Goal: Information Seeking & Learning: Learn about a topic

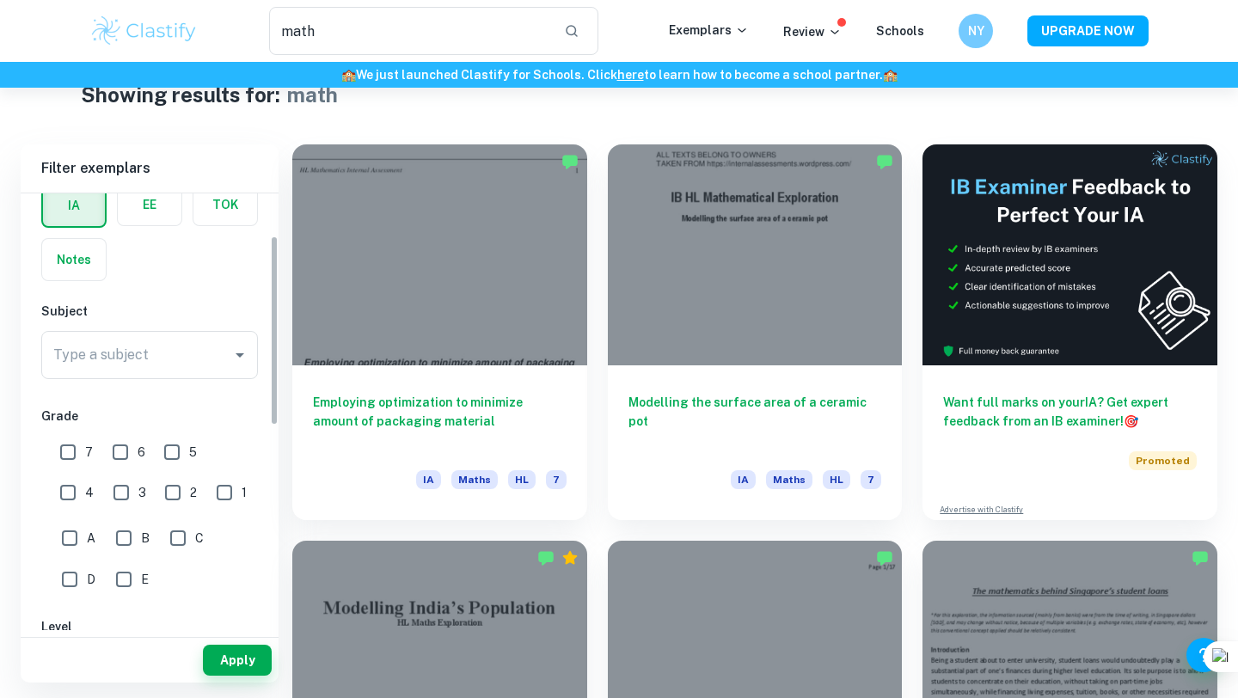
scroll to position [112, 0]
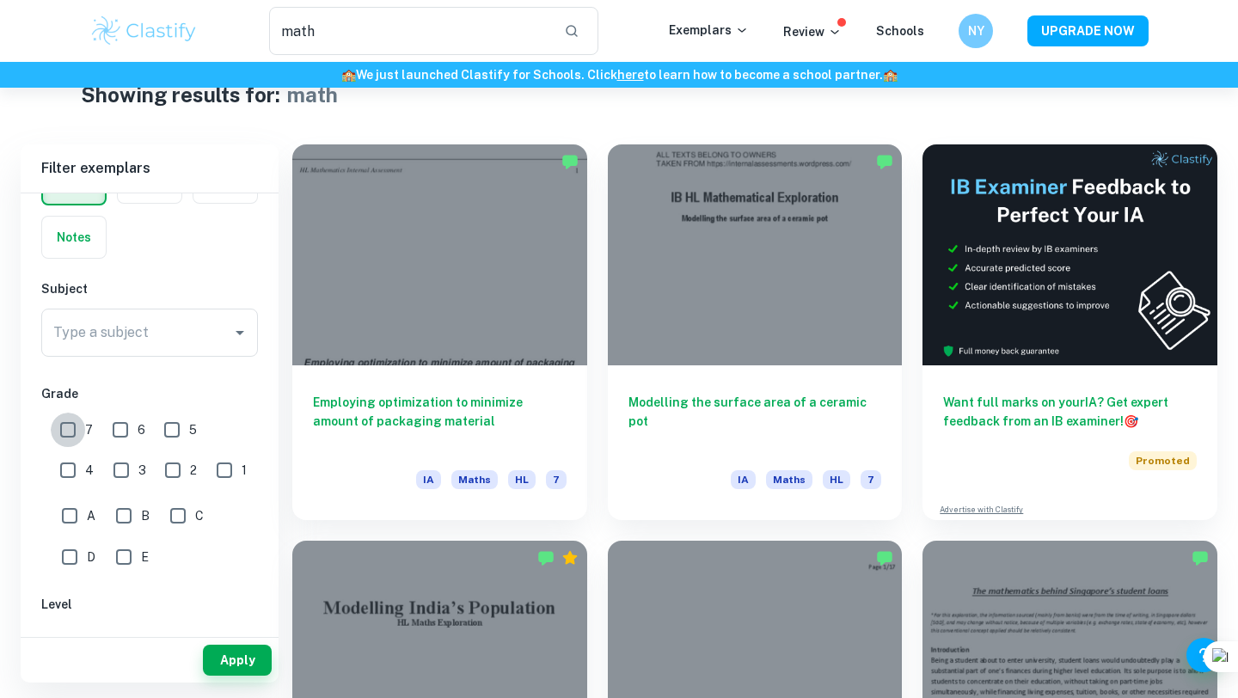
click at [77, 427] on input "7" at bounding box center [68, 430] width 34 height 34
checkbox input "true"
click at [120, 427] on input "6" at bounding box center [120, 430] width 34 height 34
checkbox input "true"
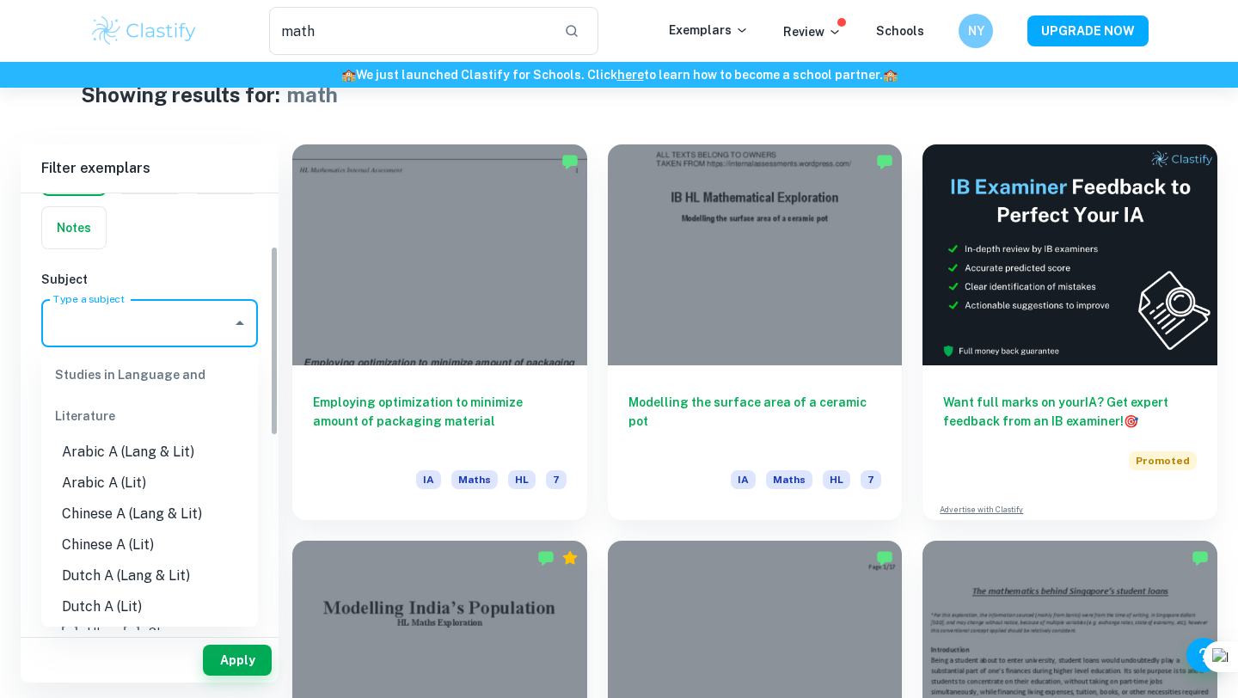
click at [126, 315] on input "Type a subject" at bounding box center [136, 323] width 175 height 33
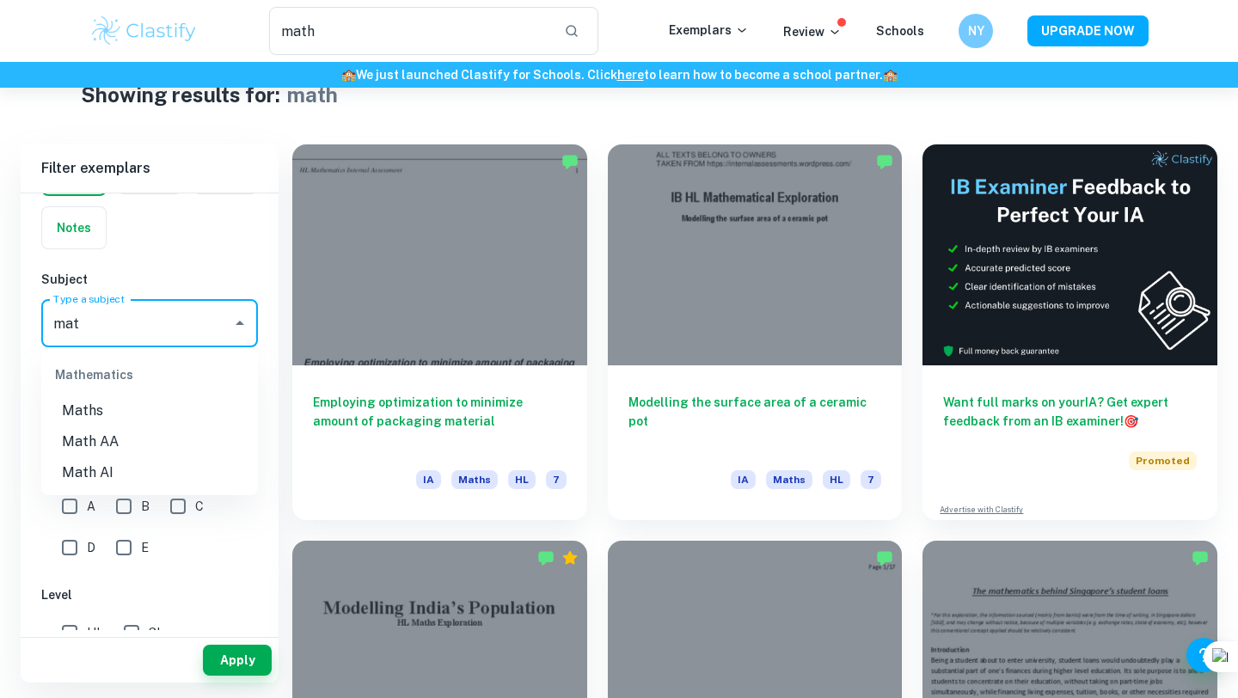
click at [145, 471] on li "Math AI" at bounding box center [149, 472] width 217 height 31
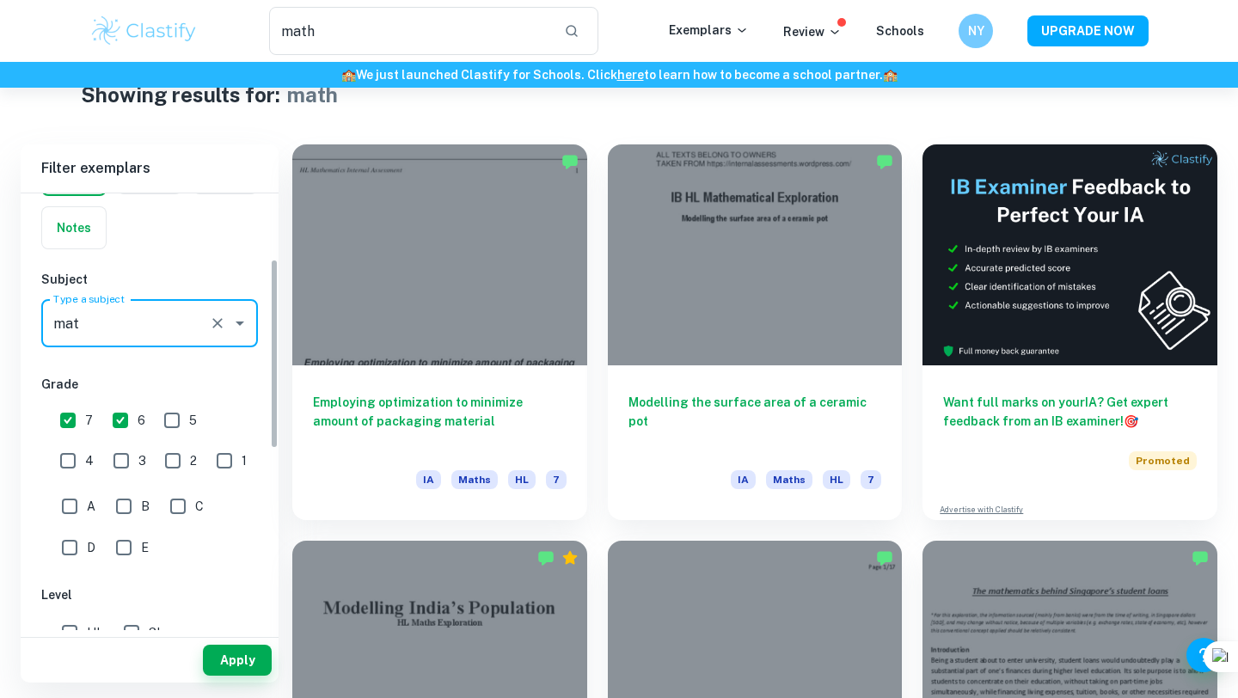
scroll to position [225, 0]
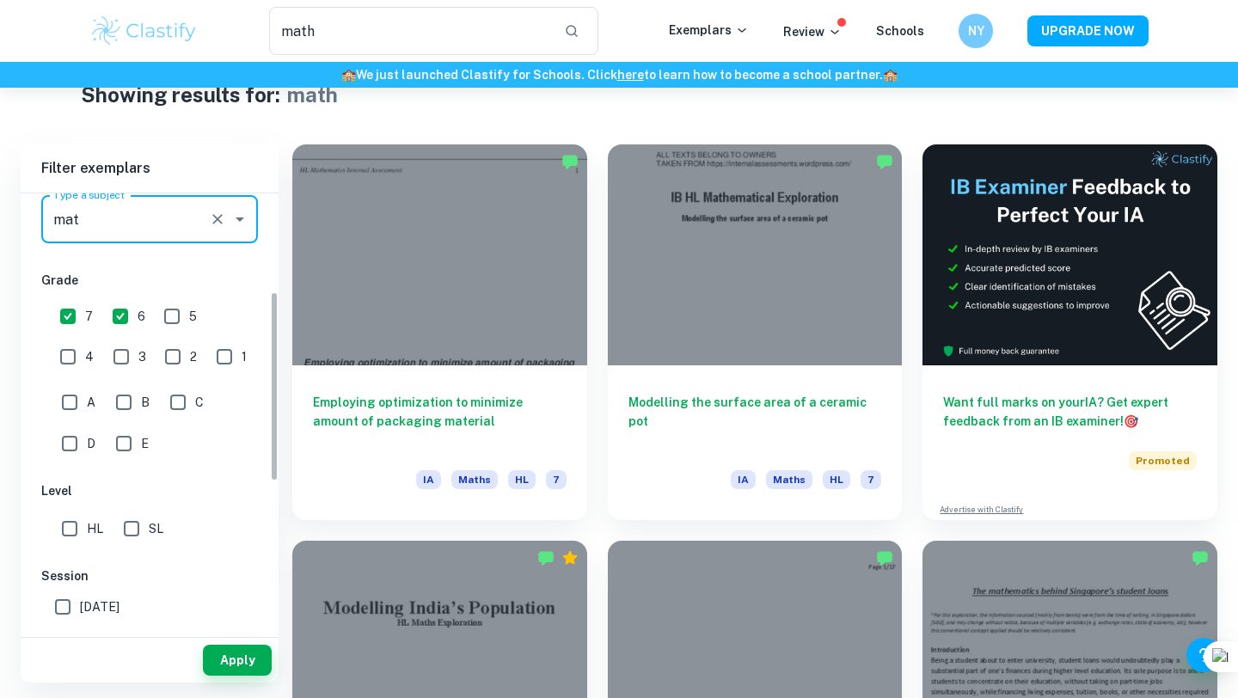
type input "Math AI"
click at [64, 527] on input "HL" at bounding box center [69, 529] width 34 height 34
checkbox input "true"
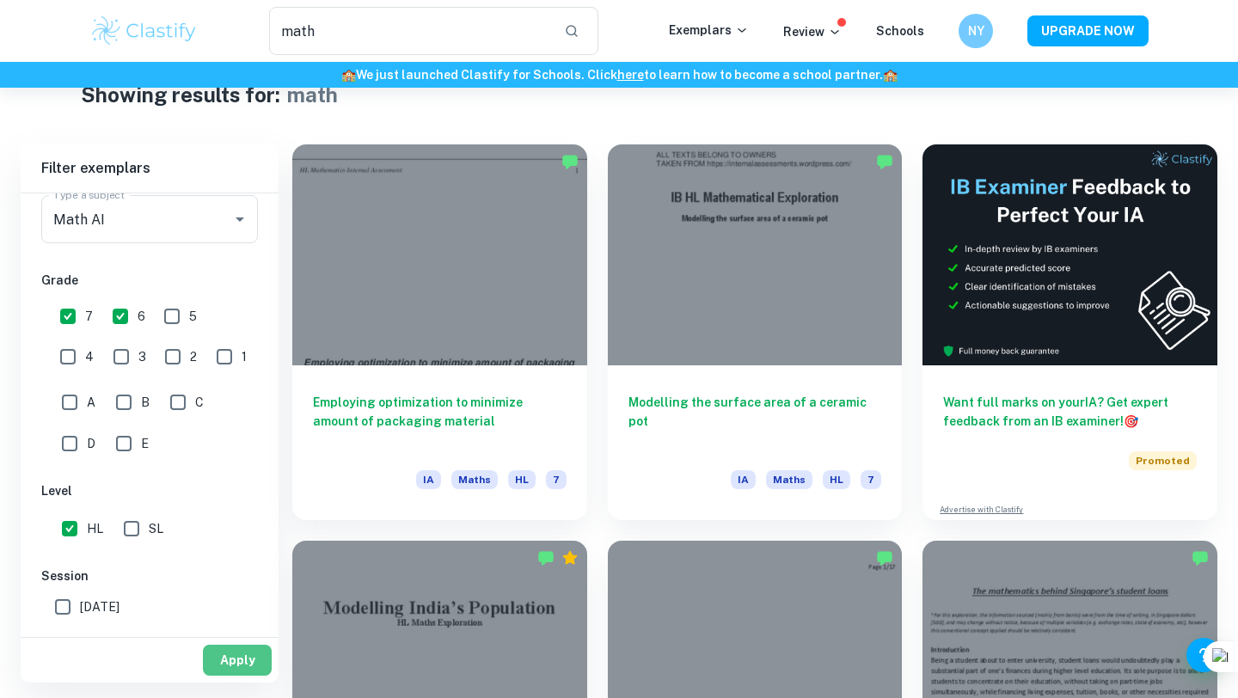
click at [213, 658] on button "Apply" at bounding box center [237, 660] width 69 height 31
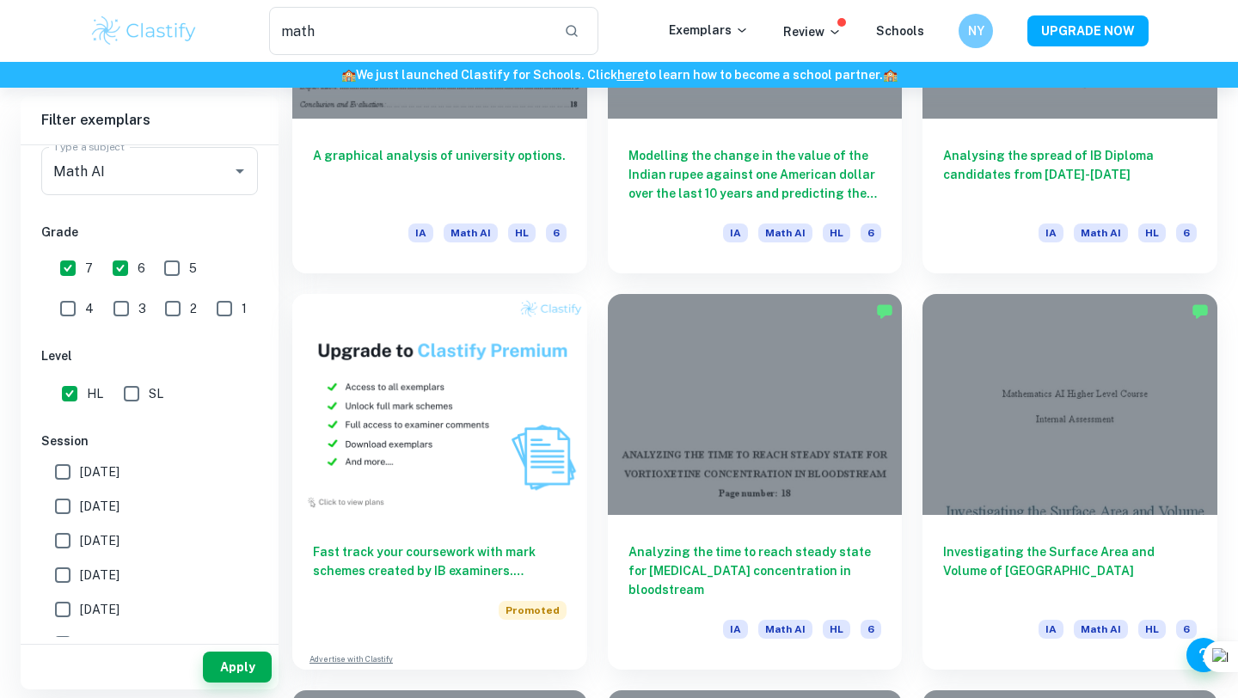
scroll to position [690, 0]
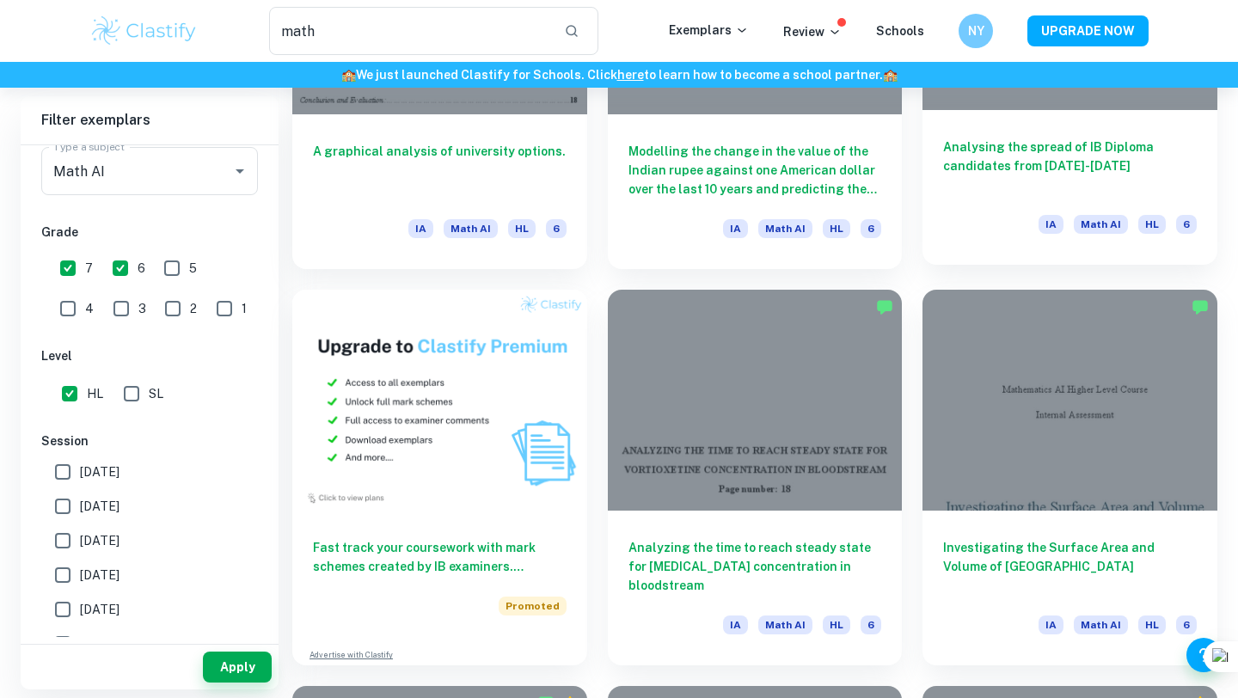
click at [997, 163] on h6 "Analysing the spread of IB Diploma candidates from 1990-2021" at bounding box center [1070, 166] width 254 height 57
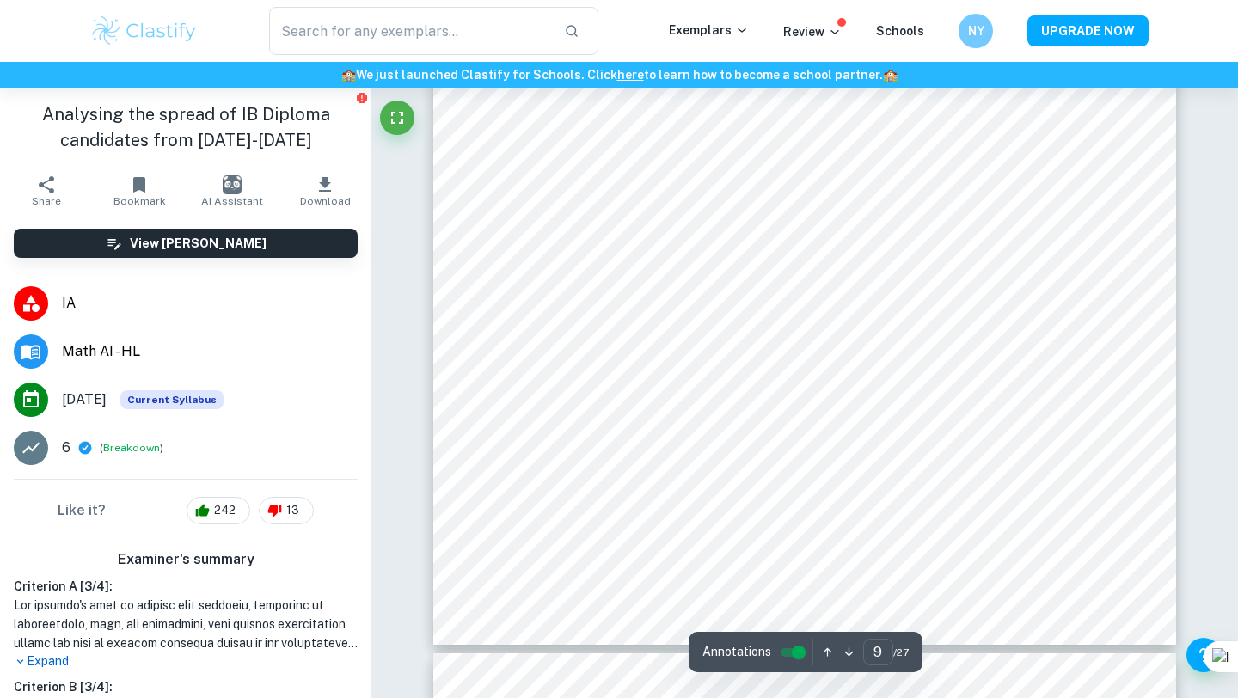
scroll to position [8814, 0]
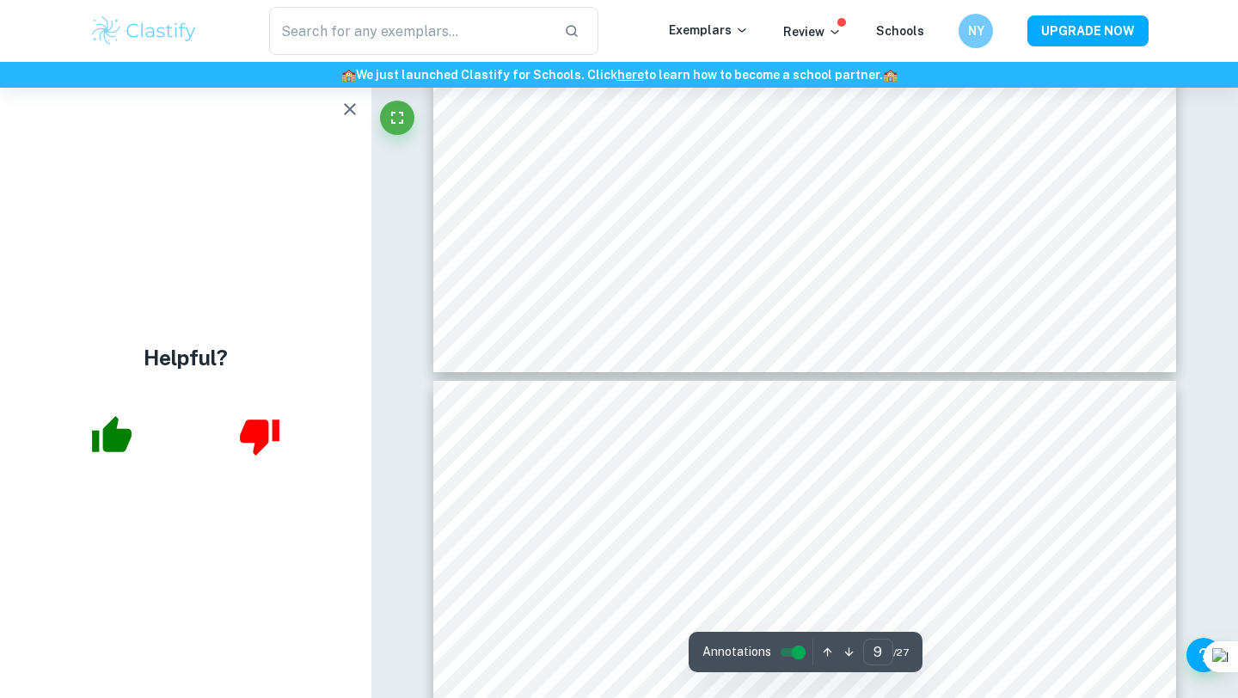
click at [334, 96] on div "Helpful?" at bounding box center [185, 393] width 371 height 611
click at [340, 102] on icon "button" at bounding box center [350, 109] width 21 height 21
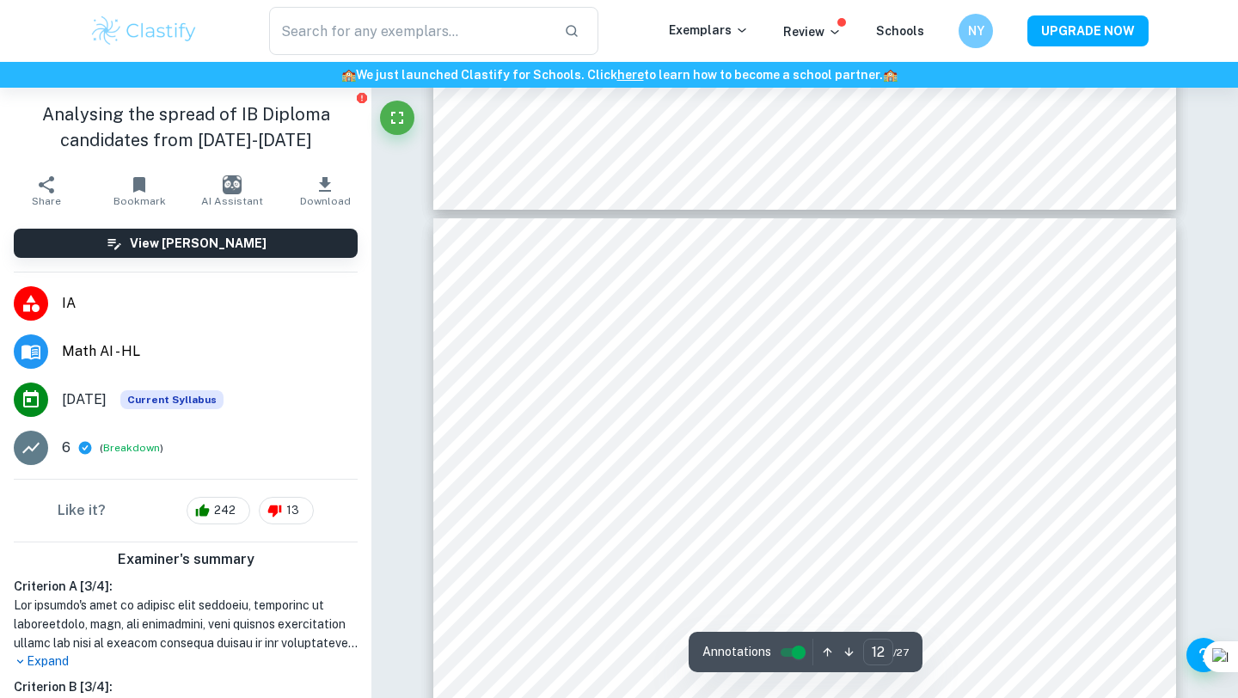
scroll to position [11180, 0]
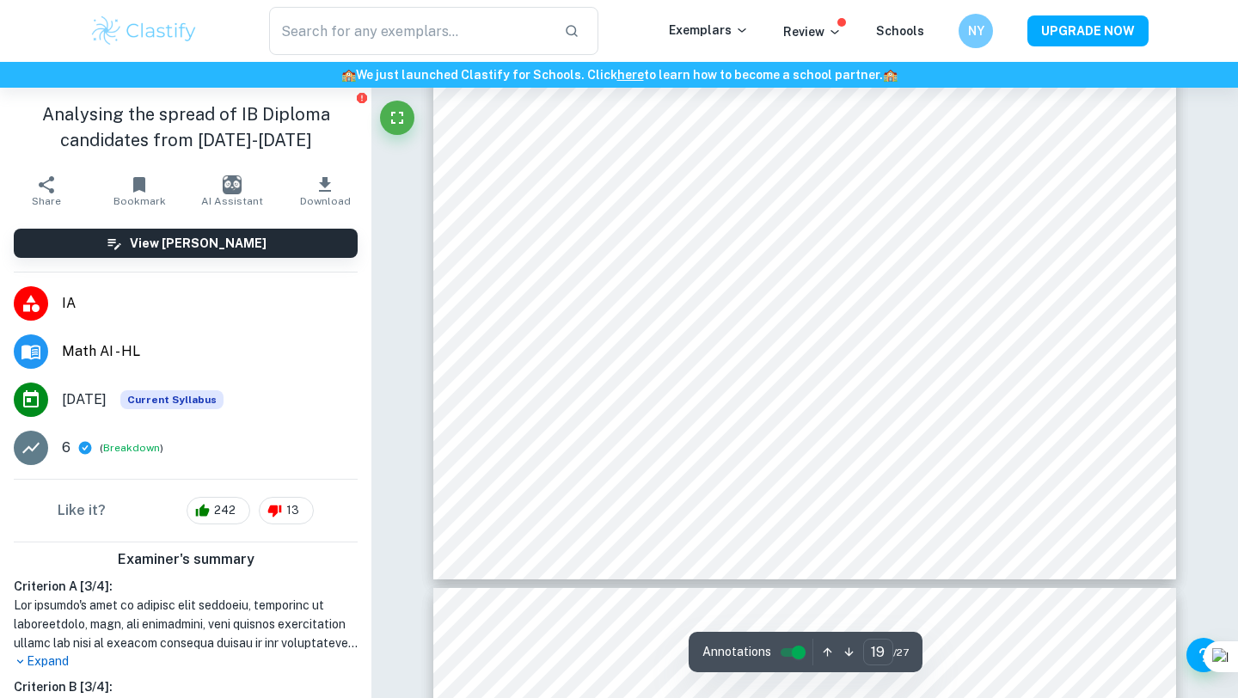
type input "20"
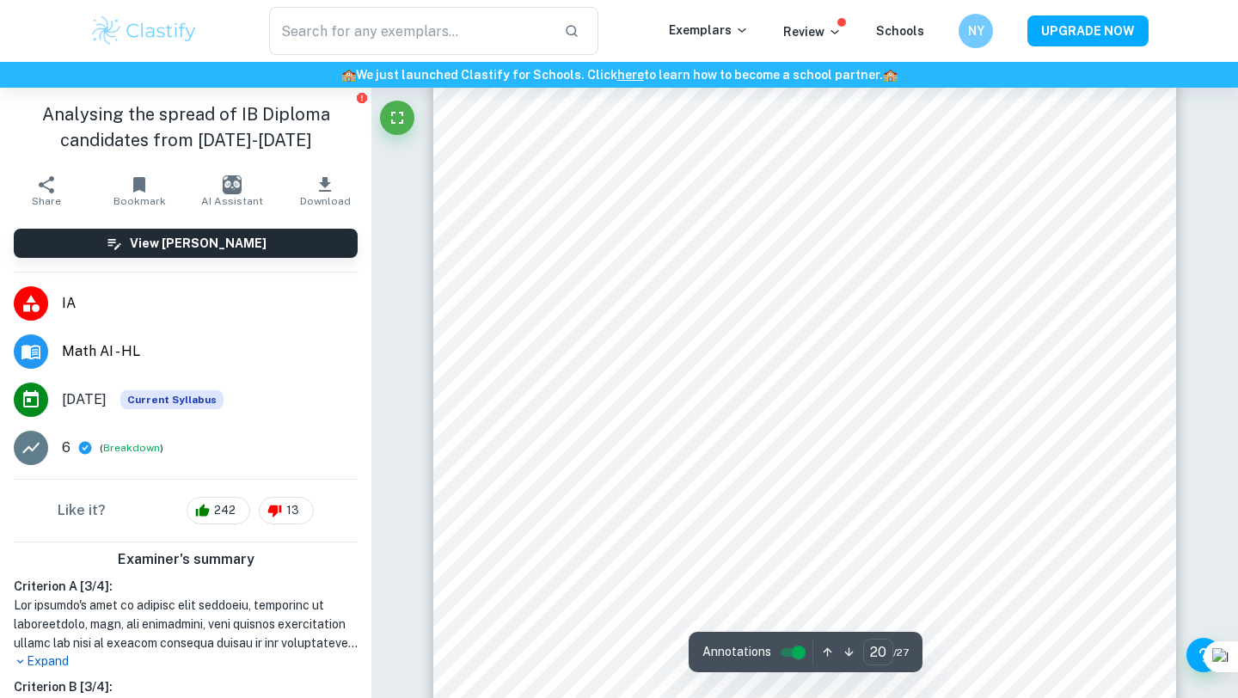
scroll to position [19111, 0]
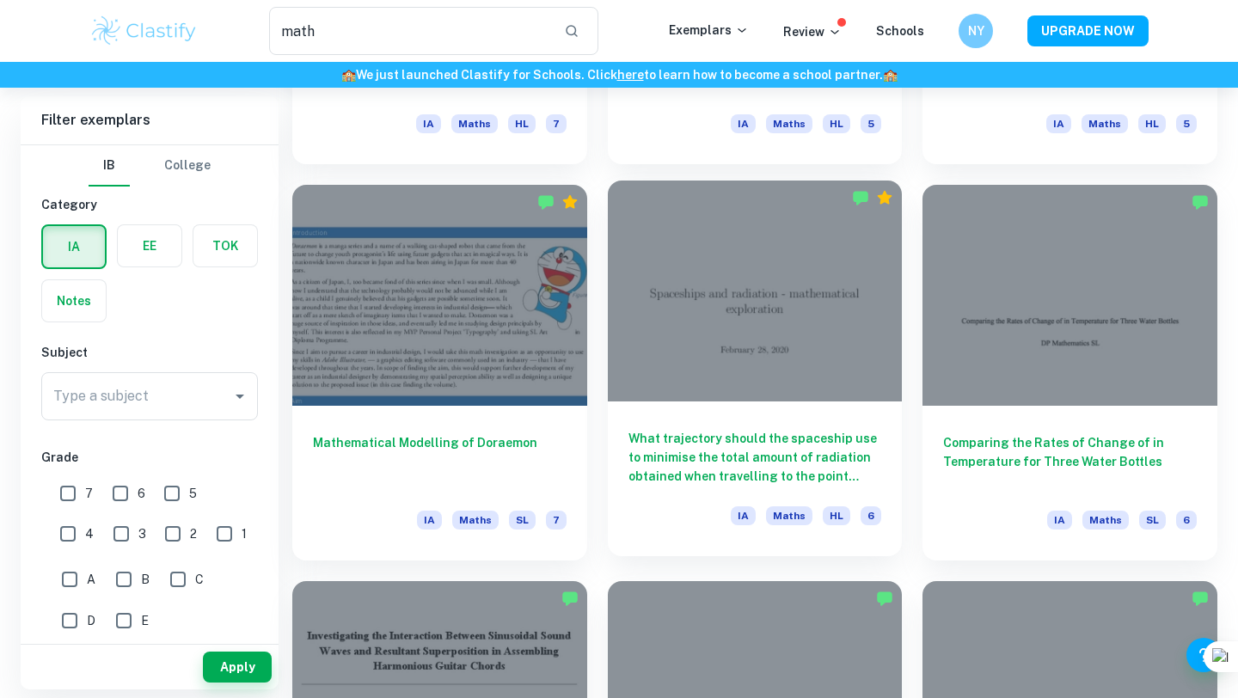
scroll to position [1606, 0]
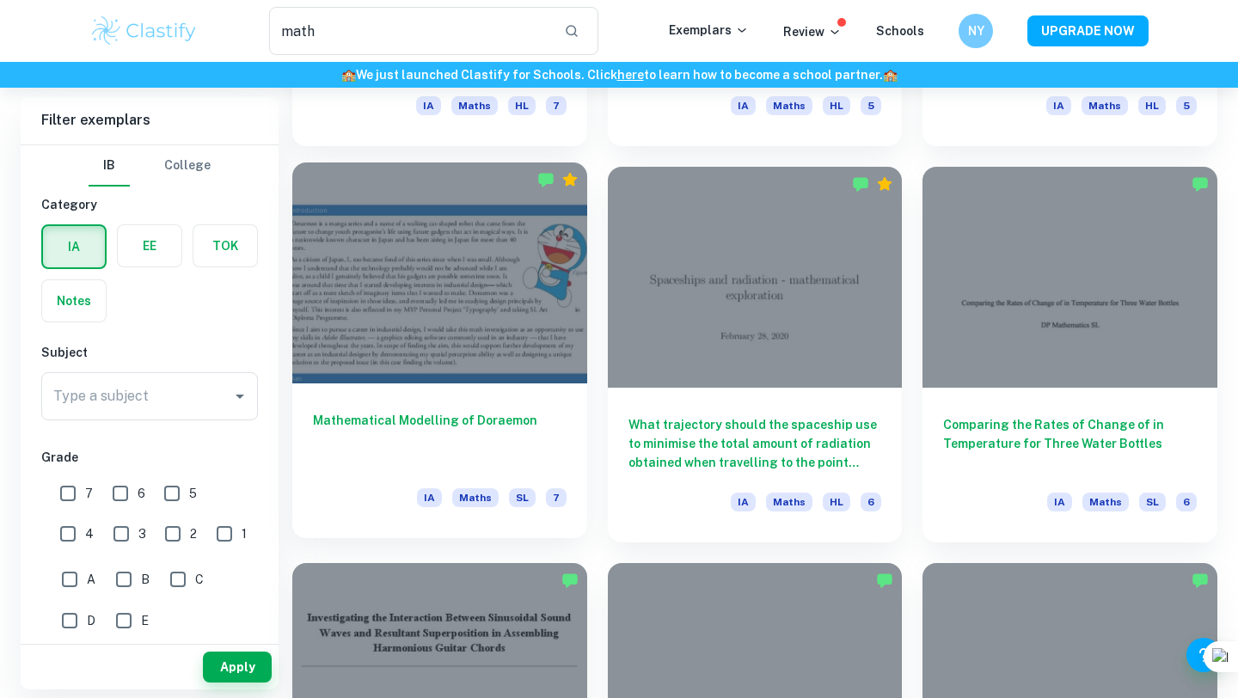
click at [433, 420] on h6 "Mathematical Modelling of Doraemon" at bounding box center [440, 439] width 254 height 57
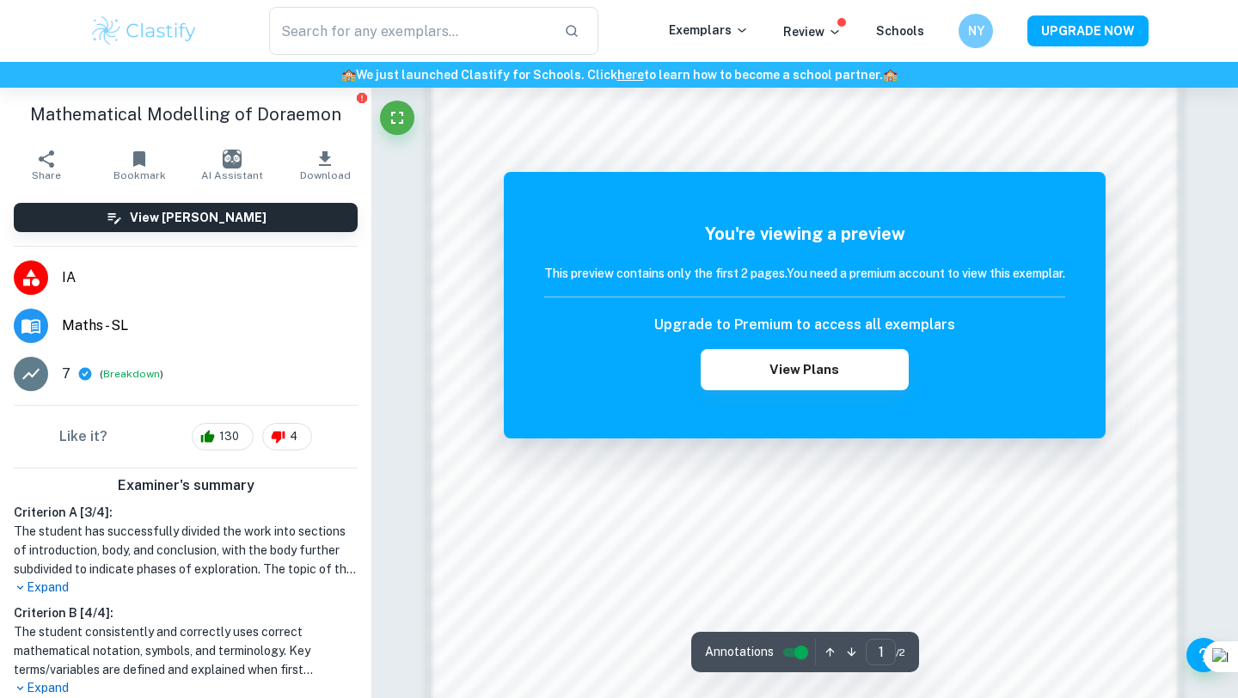
scroll to position [1351, 0]
click at [12, 2] on div "math ​ Exemplars Review Schools NY UPGRADE NOW" at bounding box center [619, 31] width 1238 height 62
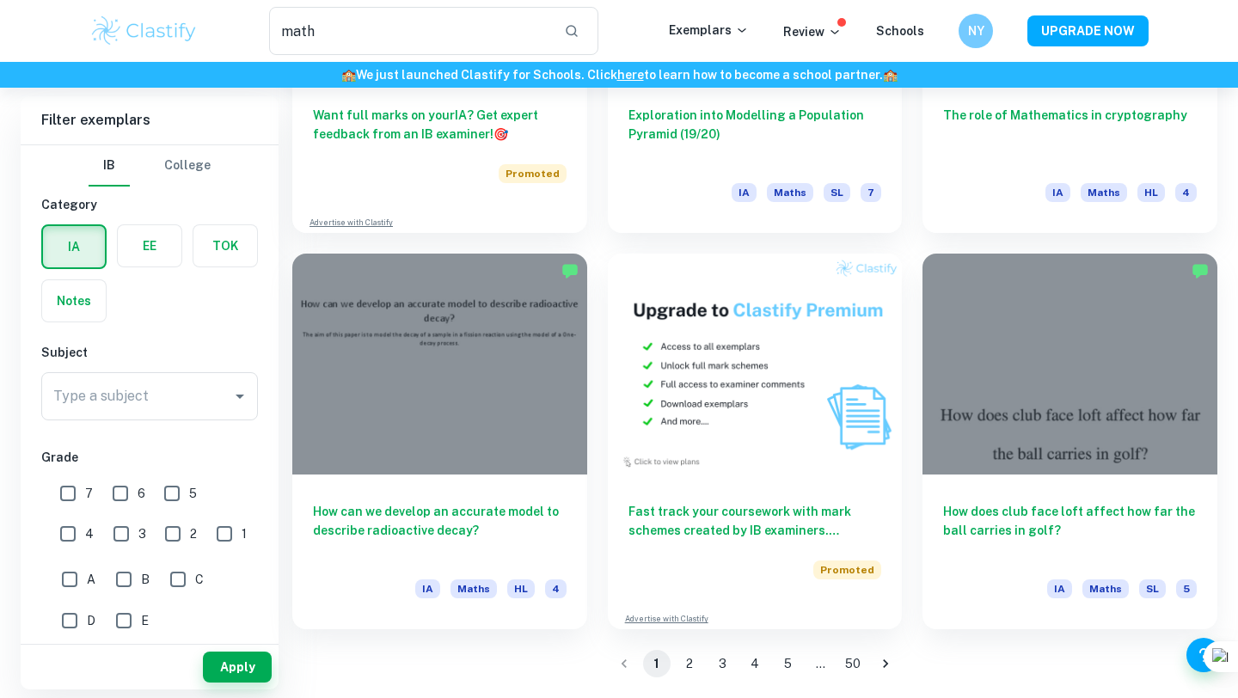
scroll to position [2708, 0]
click at [722, 663] on button "3" at bounding box center [723, 665] width 28 height 28
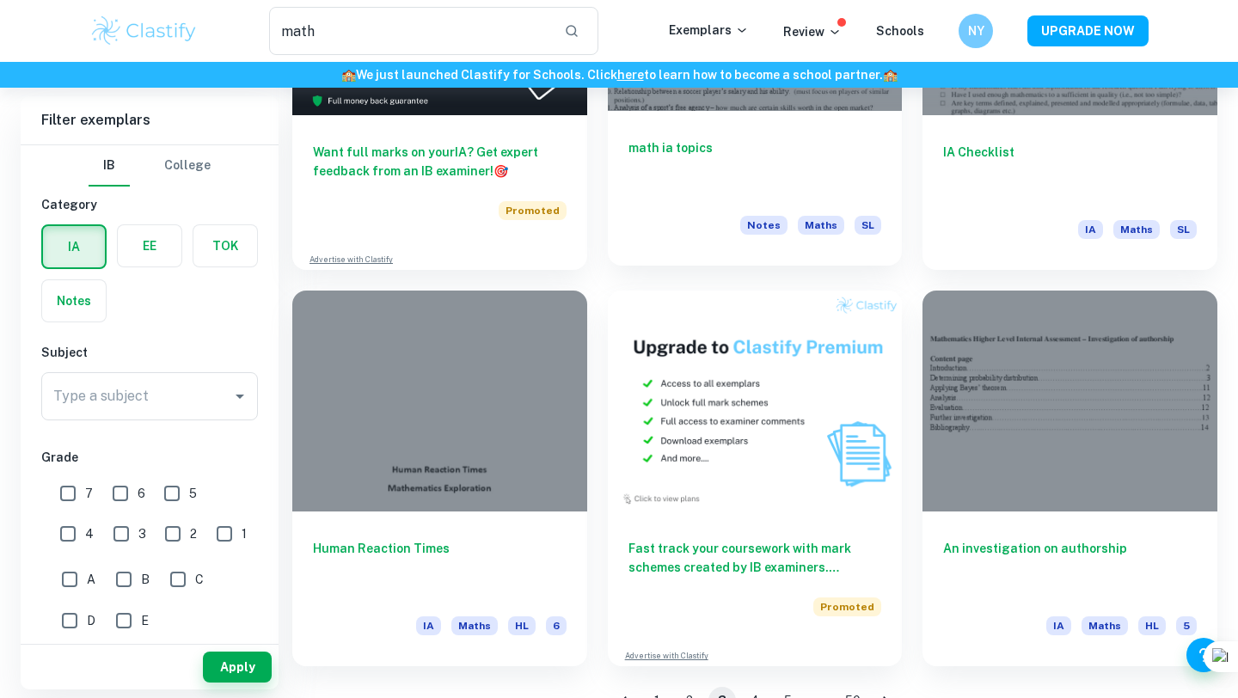
scroll to position [2709, 0]
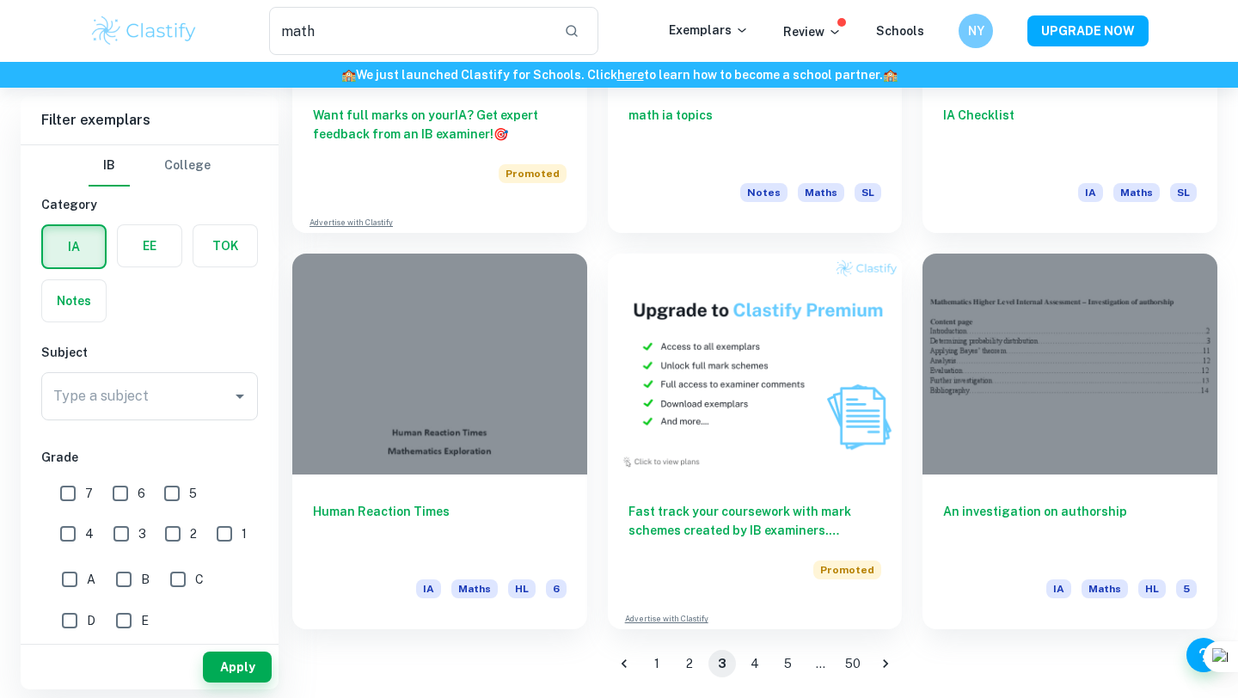
click at [686, 667] on button "2" at bounding box center [690, 664] width 28 height 28
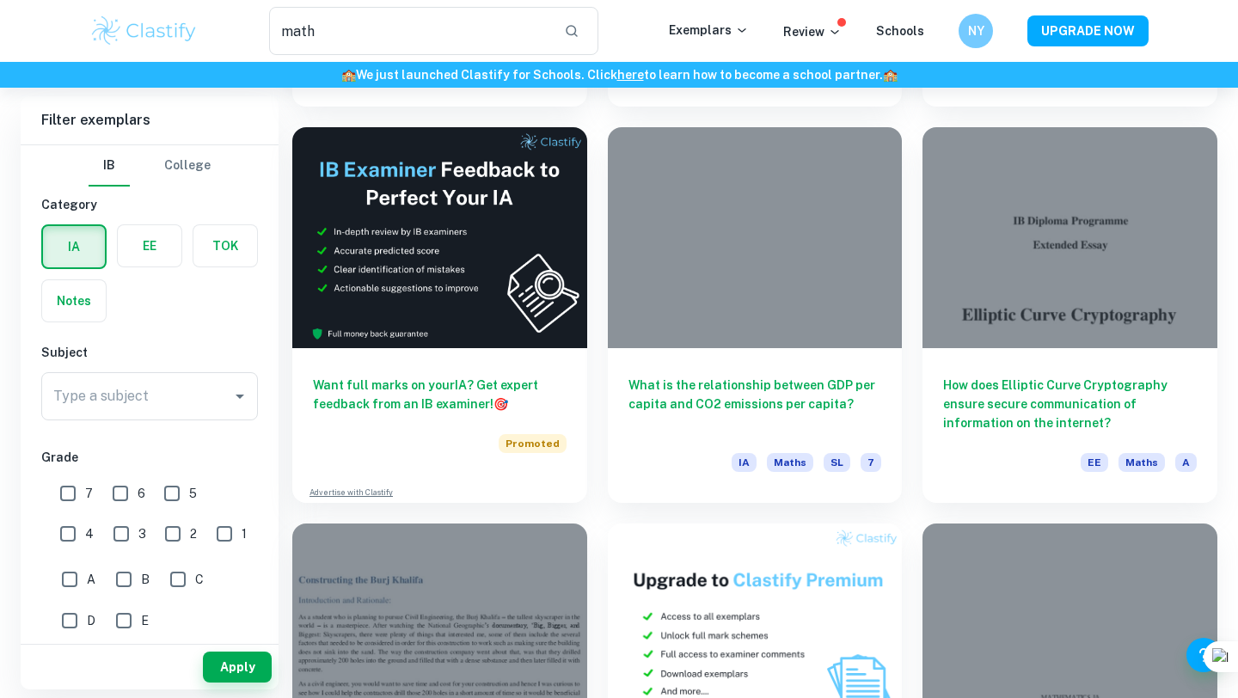
scroll to position [2437, 0]
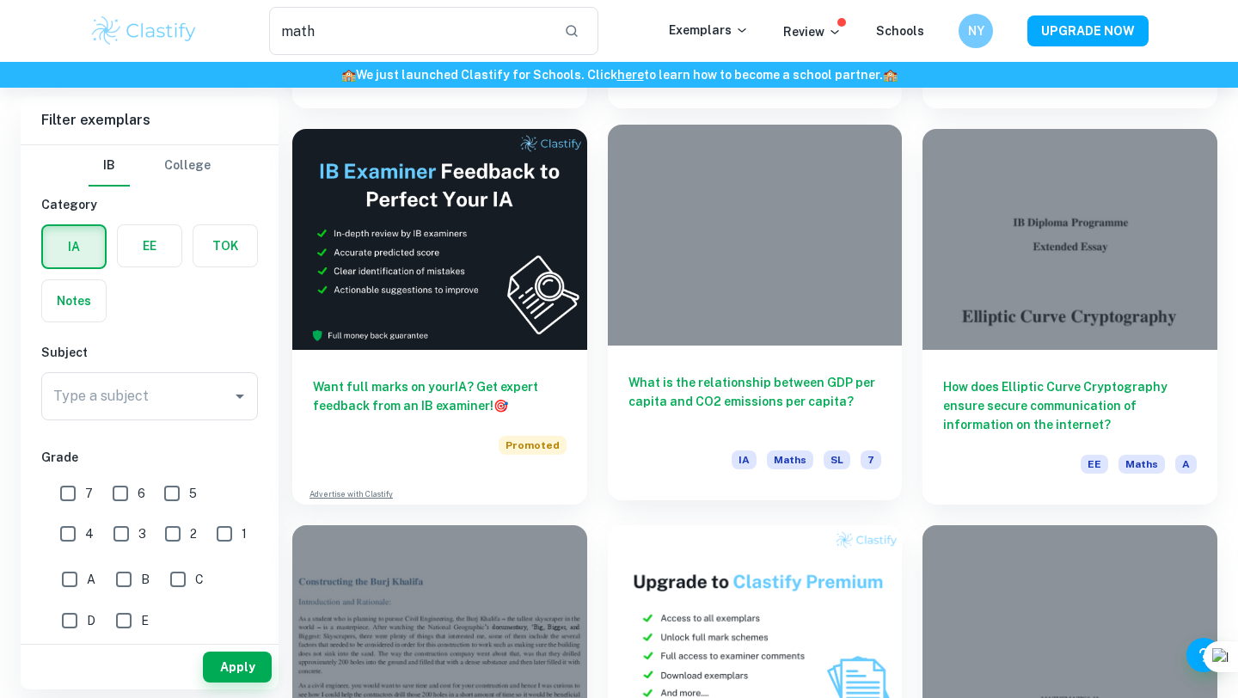
click at [763, 398] on h6 "What is the relationship between GDP per capita and CO2 emissions per capita?" at bounding box center [756, 401] width 254 height 57
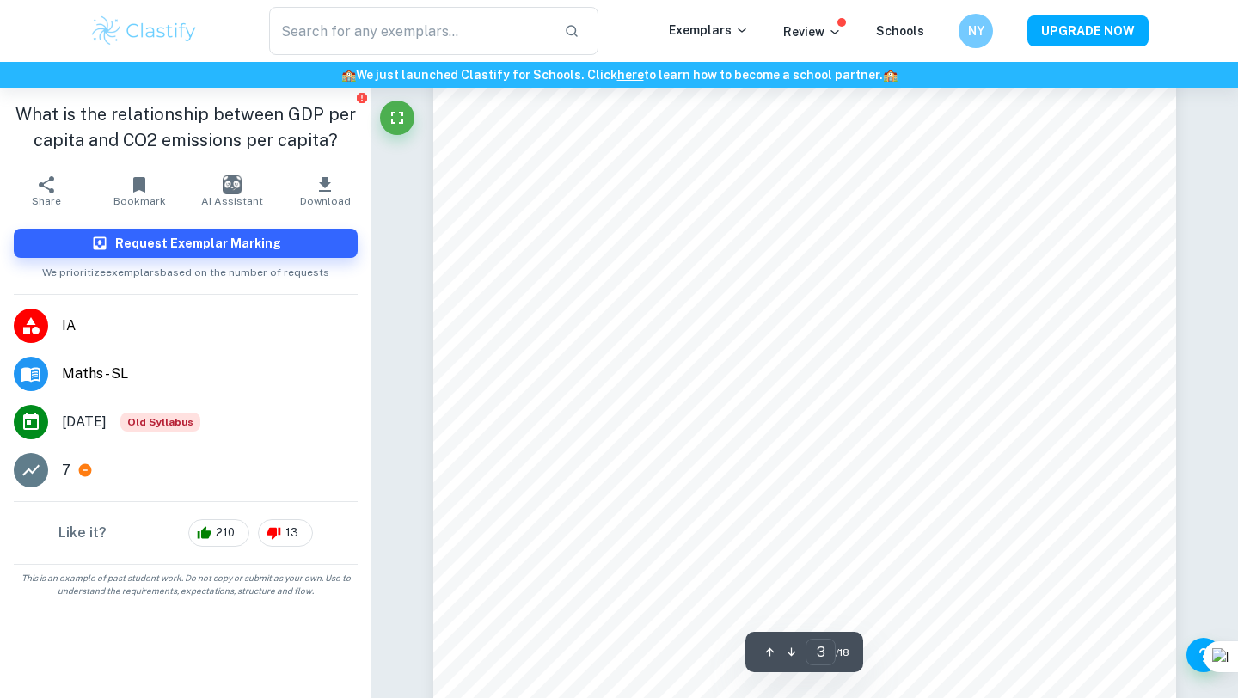
scroll to position [2907, 0]
type input "4"
